Goal: Find specific page/section: Find specific page/section

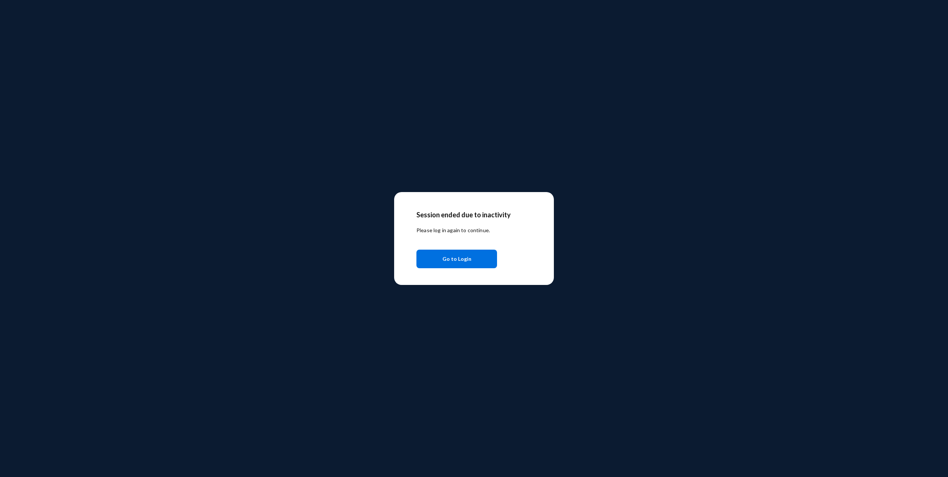
click at [461, 262] on span "Go to Login" at bounding box center [456, 258] width 29 height 13
click at [445, 258] on span "Go to Login" at bounding box center [456, 258] width 29 height 13
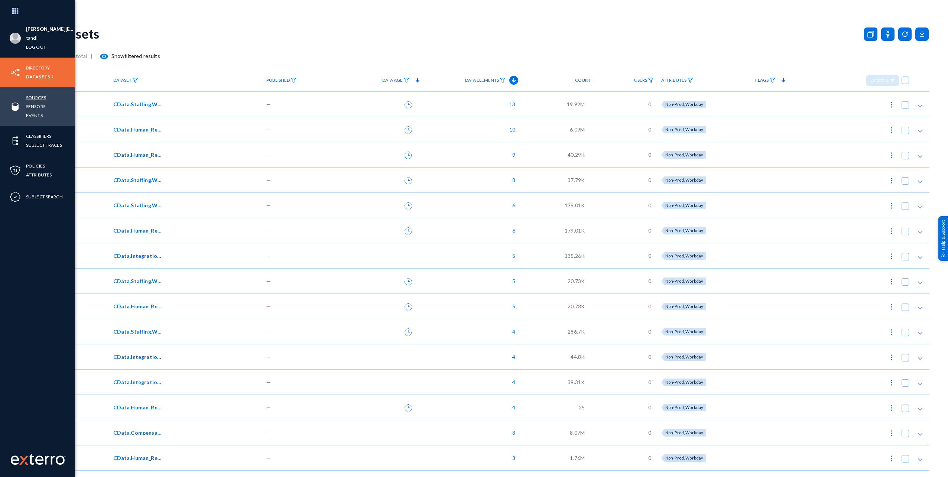
click at [35, 97] on link "Sources" at bounding box center [36, 97] width 20 height 9
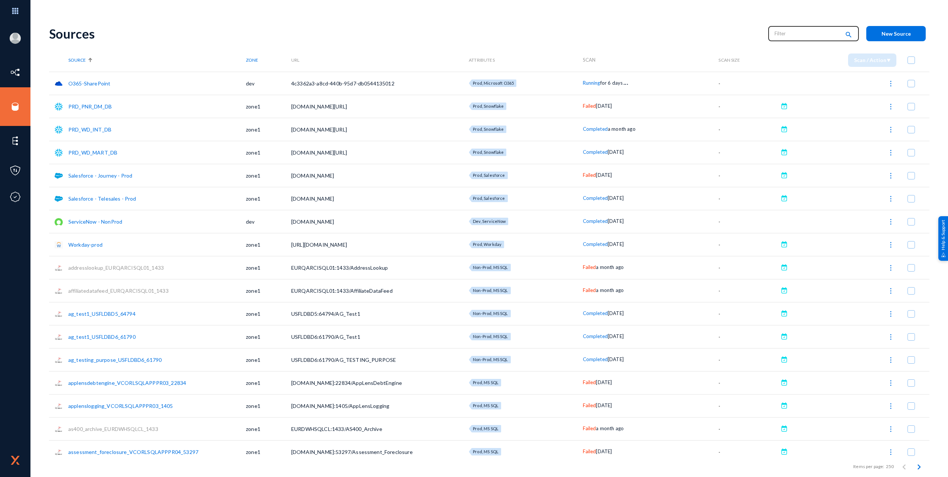
click at [799, 33] on input "text" at bounding box center [806, 33] width 65 height 11
type input "Running"
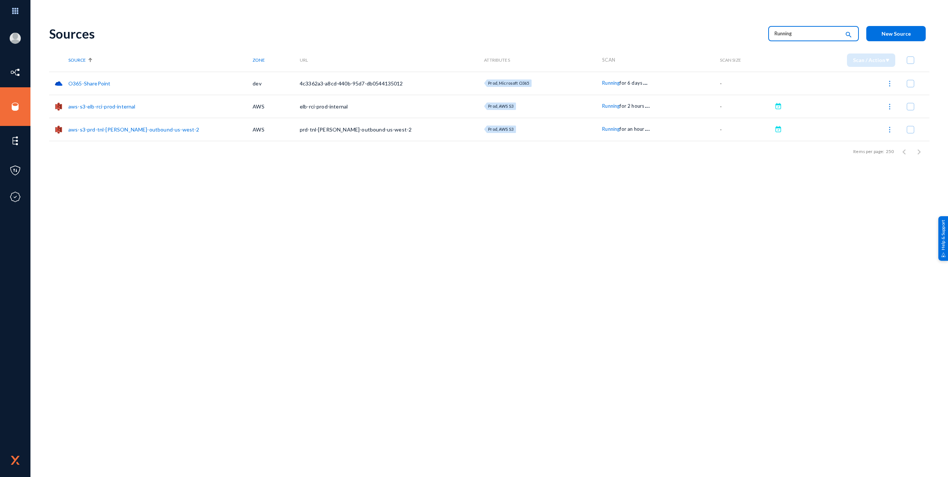
click at [255, 260] on div "Sources Running search New Source Source Zone URL Attributes Scan Scan Size Sca…" at bounding box center [489, 248] width 880 height 458
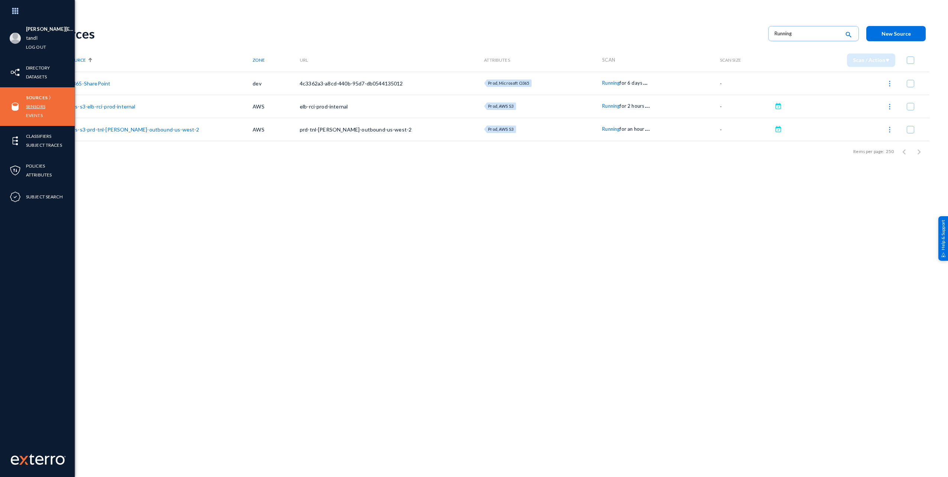
click at [40, 108] on link "Sensors" at bounding box center [35, 106] width 19 height 9
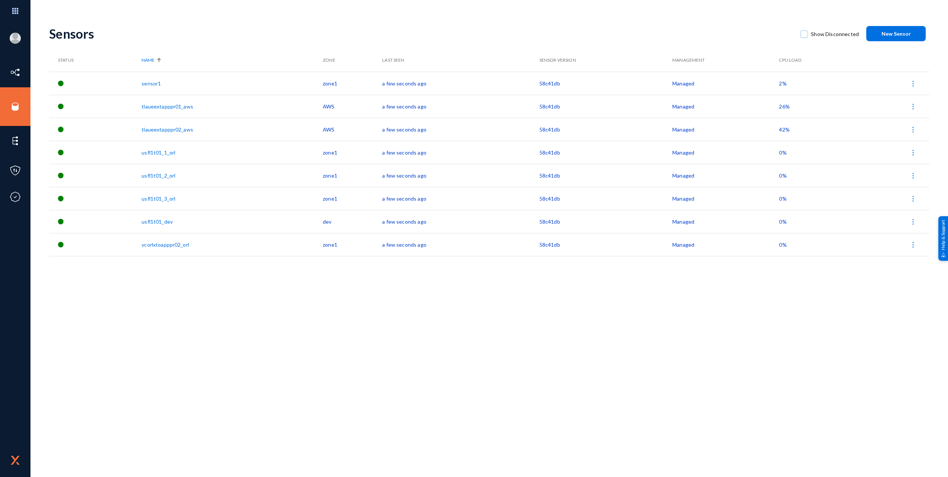
click at [442, 373] on div "Sensors Show Disconnected New Sensor Status Name Zone Last Seen Sensor Version …" at bounding box center [489, 248] width 880 height 458
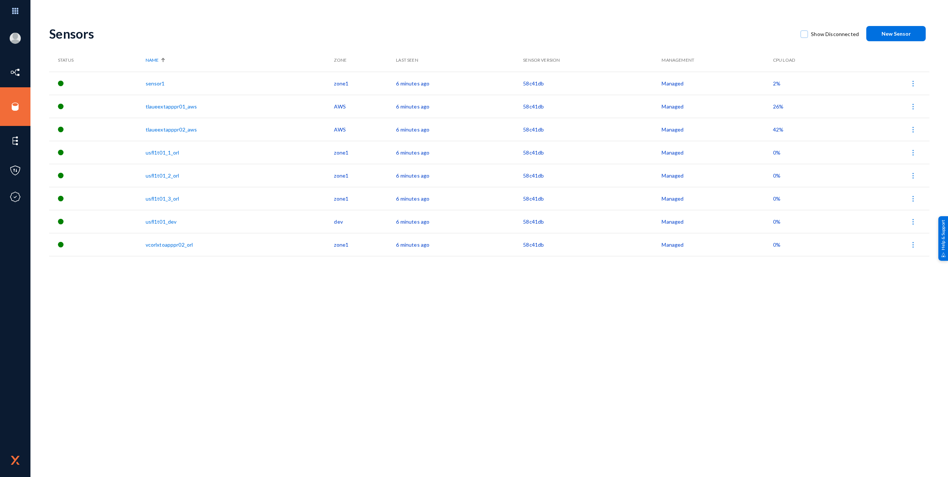
click at [540, 362] on div "Sensors Show Disconnected New Sensor Status Name Zone Last Seen Sensor Version …" at bounding box center [489, 248] width 880 height 458
drag, startPoint x: 493, startPoint y: 355, endPoint x: 510, endPoint y: 307, distance: 51.4
click at [493, 355] on div "Sensors Show Disconnected New Sensor Status Name Zone Last Seen Sensor Version …" at bounding box center [489, 248] width 880 height 458
click at [324, 426] on div "Sensors Show Disconnected New Sensor Status Name Zone Last Seen Sensor Version …" at bounding box center [489, 248] width 880 height 458
click at [605, 344] on div "Sensors Show Disconnected New Sensor Status Name Zone Last Seen Sensor Version …" at bounding box center [489, 248] width 880 height 458
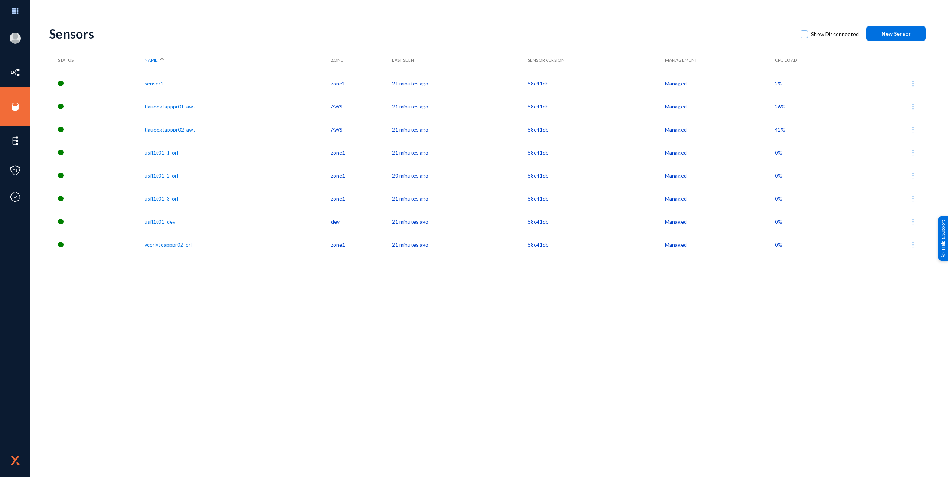
click at [605, 344] on div "Sensors Show Disconnected New Sensor Status Name Zone Last Seen Sensor Version …" at bounding box center [489, 248] width 880 height 458
click at [713, 374] on div "Sensors Show Disconnected New Sensor Status Name Zone Last Seen Sensor Version …" at bounding box center [489, 248] width 880 height 458
click at [597, 36] on div "Sensors" at bounding box center [421, 33] width 744 height 15
click at [195, 346] on div "Sensors Show Disconnected New Sensor Status Name Zone Last Seen Sensor Version …" at bounding box center [489, 248] width 880 height 458
click at [134, 15] on div "[PERSON_NAME][EMAIL_ADDRESS][PERSON_NAME][DOMAIN_NAME] tandl Log out Directory …" at bounding box center [474, 238] width 948 height 477
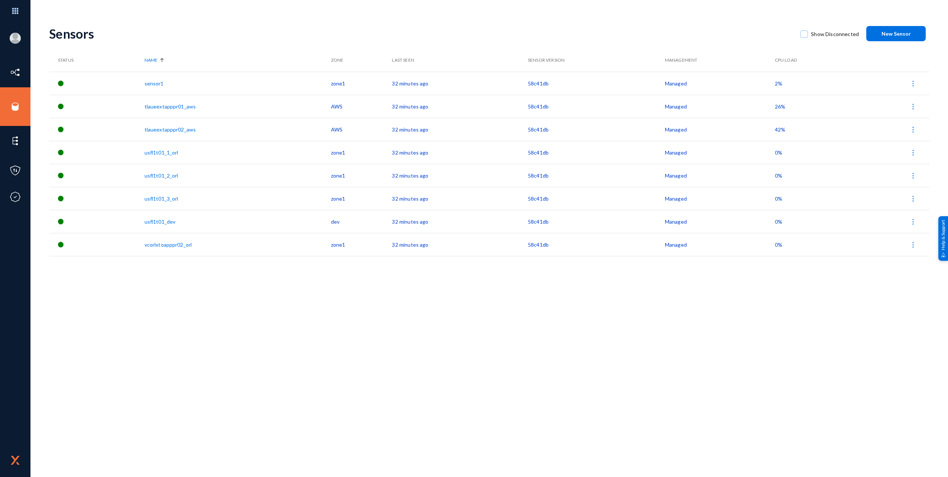
click at [434, 380] on div "Sensors Show Disconnected New Sensor Status Name Zone Last Seen Sensor Version …" at bounding box center [489, 248] width 880 height 458
click at [428, 312] on div "Sensors Show Disconnected New Sensor Status Name Zone Last Seen Sensor Version …" at bounding box center [489, 248] width 880 height 458
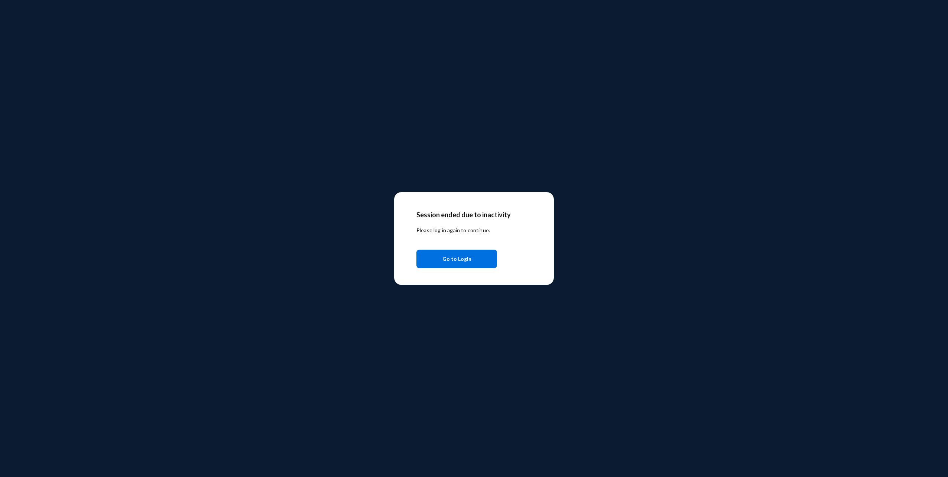
click at [468, 132] on div "Session ended due to inactivity Please log in again to continue. Go to Login" at bounding box center [474, 238] width 948 height 477
